Goal: Information Seeking & Learning: Learn about a topic

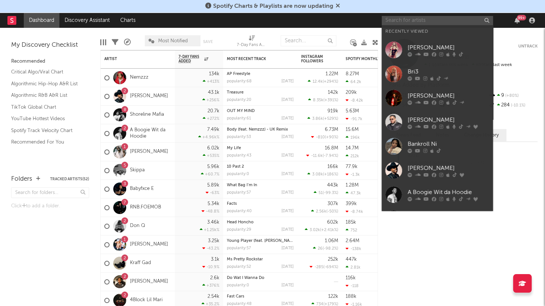
click at [418, 21] on input "text" at bounding box center [437, 20] width 111 height 9
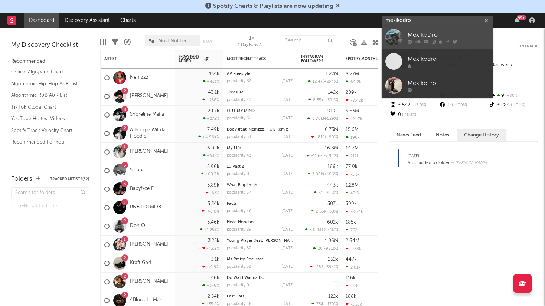
type input "mexikodro"
click at [472, 35] on div "MexikoDro" at bounding box center [449, 35] width 82 height 9
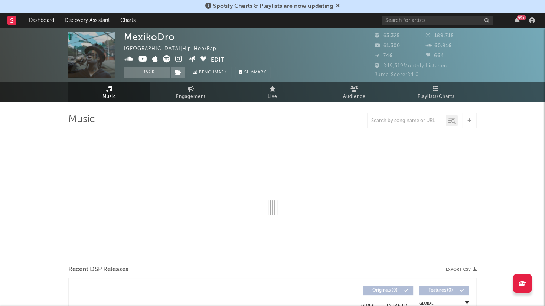
select select "6m"
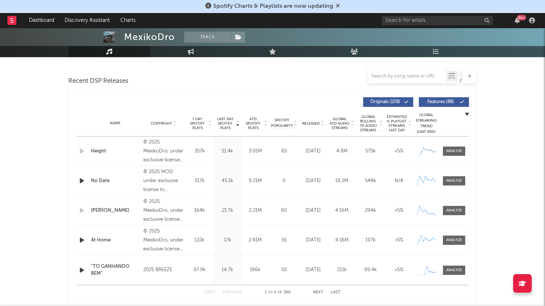
scroll to position [248, 0]
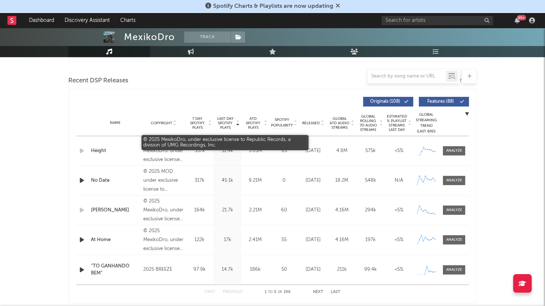
click at [169, 155] on div "© 2025 MexikoDro, under exclusive license to Republic Records, a division of UM…" at bounding box center [163, 151] width 40 height 27
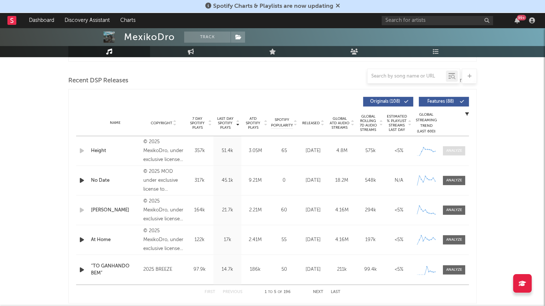
click at [450, 150] on div at bounding box center [454, 151] width 16 height 6
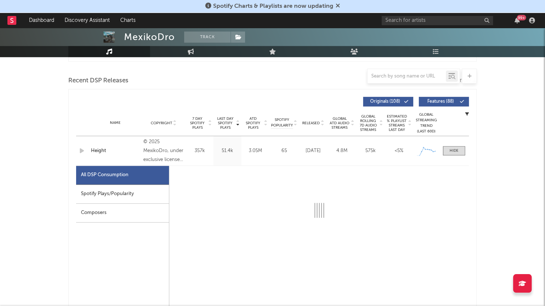
select select "1w"
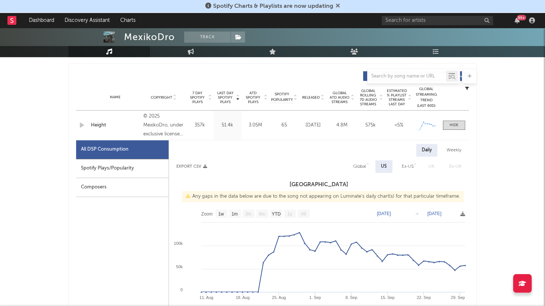
scroll to position [273, 0]
click at [455, 125] on div at bounding box center [454, 126] width 9 height 6
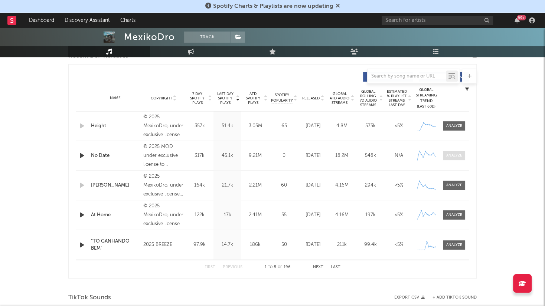
click at [454, 159] on span at bounding box center [454, 155] width 22 height 9
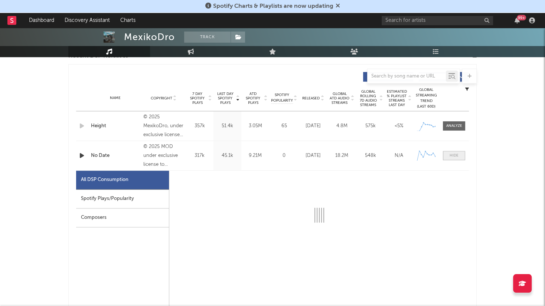
select select "6m"
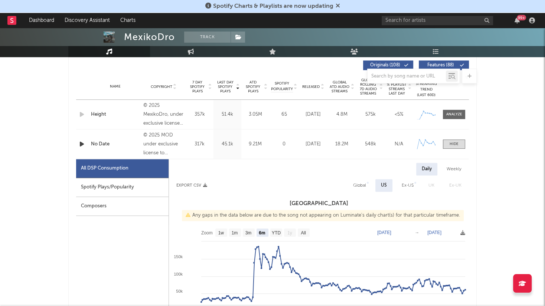
scroll to position [276, 0]
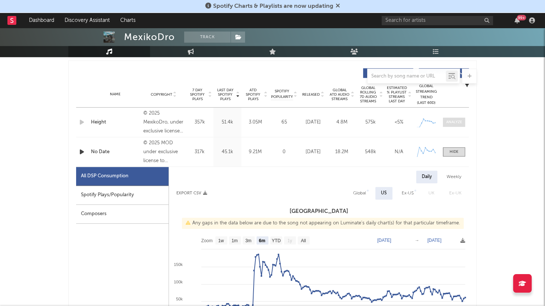
click at [457, 123] on div at bounding box center [454, 123] width 16 height 6
select select "1w"
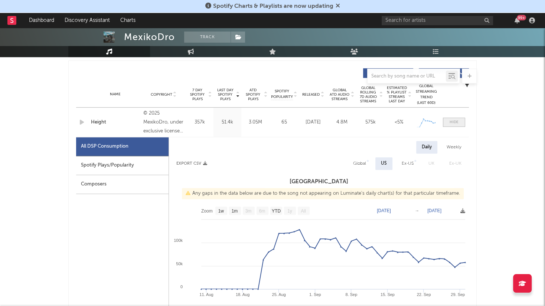
click at [457, 120] on div at bounding box center [454, 123] width 9 height 6
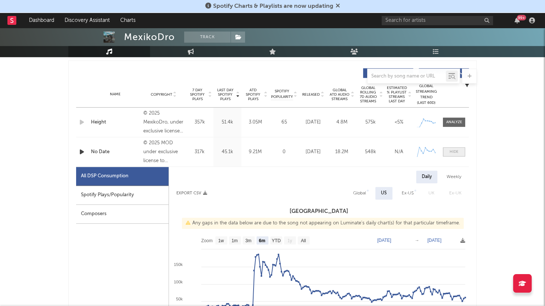
click at [456, 151] on div at bounding box center [454, 152] width 9 height 6
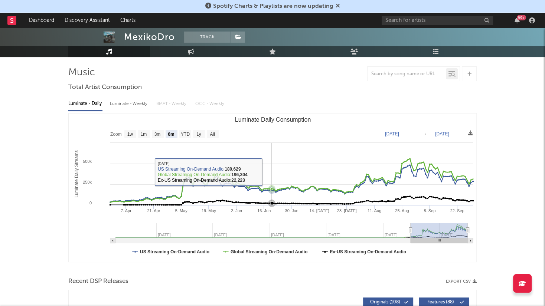
scroll to position [37, 0]
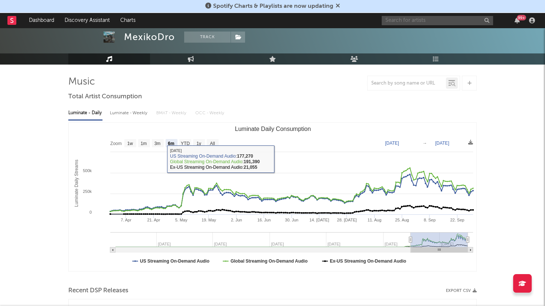
click at [430, 19] on input "text" at bounding box center [437, 20] width 111 height 9
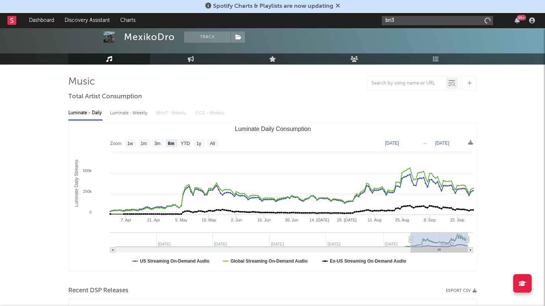
type input "bri3"
